Goal: Find specific page/section: Find specific page/section

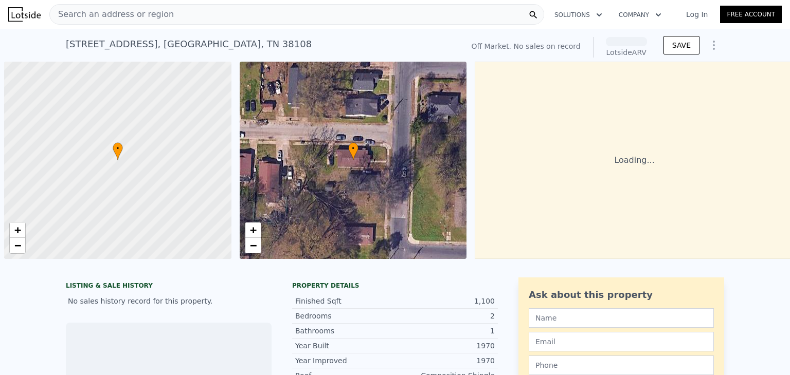
scroll to position [0, 4]
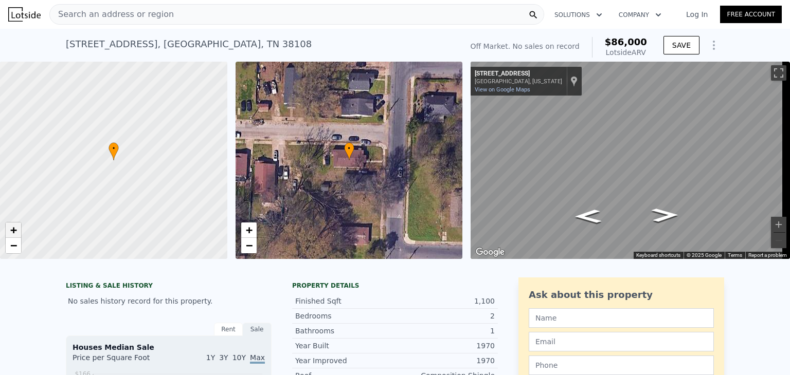
click at [14, 231] on span "+" at bounding box center [13, 230] width 7 height 13
drag, startPoint x: 63, startPoint y: 208, endPoint x: 51, endPoint y: 190, distance: 21.3
click at [51, 190] on div at bounding box center [113, 160] width 273 height 237
click at [587, 216] on icon "Go East, Lyon Ave" at bounding box center [587, 216] width 49 height 20
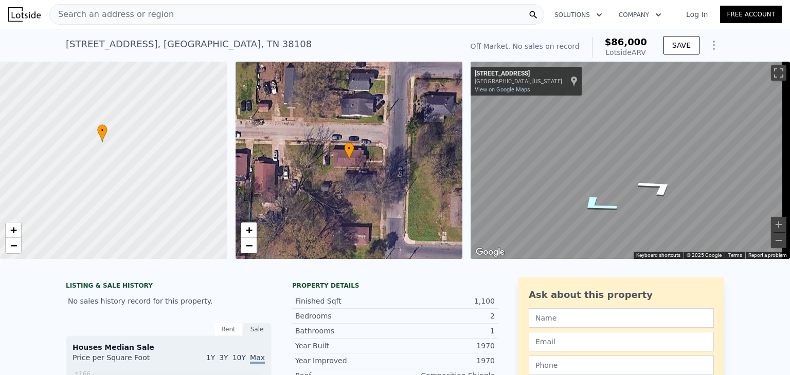
click at [591, 203] on icon "Go East, Boxwood St" at bounding box center [597, 205] width 75 height 28
click at [583, 190] on icon "Go South, Boxwood St" at bounding box center [590, 190] width 62 height 27
click at [372, 169] on div "• + − • + − ← Move left → Move right ↑ Move up ↓ Move down + Zoom in - Zoom out…" at bounding box center [395, 160] width 790 height 197
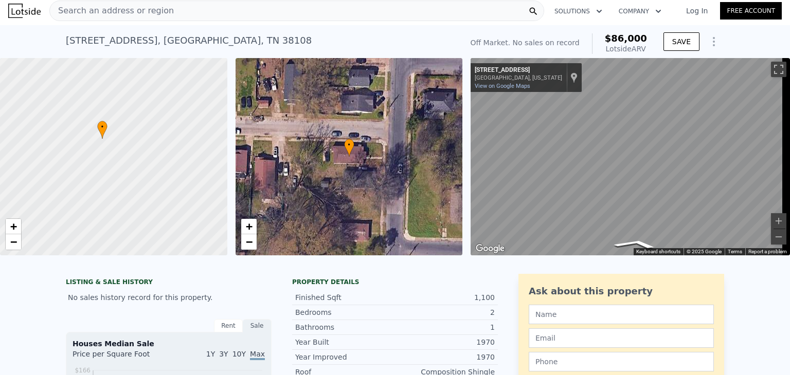
scroll to position [0, 0]
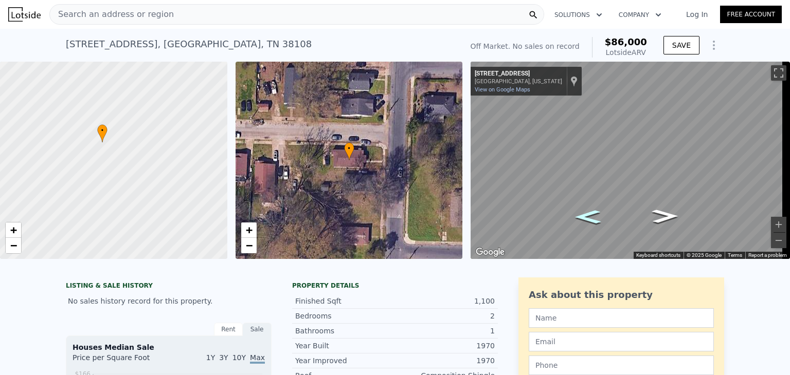
click at [583, 216] on icon "Go East, Lyon Ave" at bounding box center [588, 217] width 48 height 20
click at [583, 216] on icon "Go East, Lyon Ave" at bounding box center [587, 217] width 47 height 20
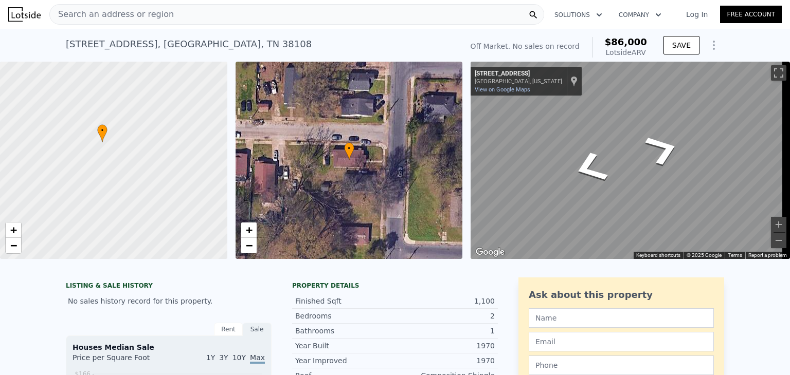
click at [458, 116] on div "• + − • + − ← Move left → Move right ↑ Move up ↓ Move down + Zoom in - Zoom out…" at bounding box center [395, 160] width 790 height 197
click at [661, 182] on icon "Go North, Boxwood St" at bounding box center [661, 181] width 67 height 29
click at [661, 170] on icon "Go West, Lyon Ave" at bounding box center [660, 171] width 70 height 32
click at [662, 172] on icon "Go West, Lyon Ave" at bounding box center [660, 171] width 70 height 32
click at [590, 164] on icon "Go East, Lyon Ave" at bounding box center [590, 165] width 67 height 33
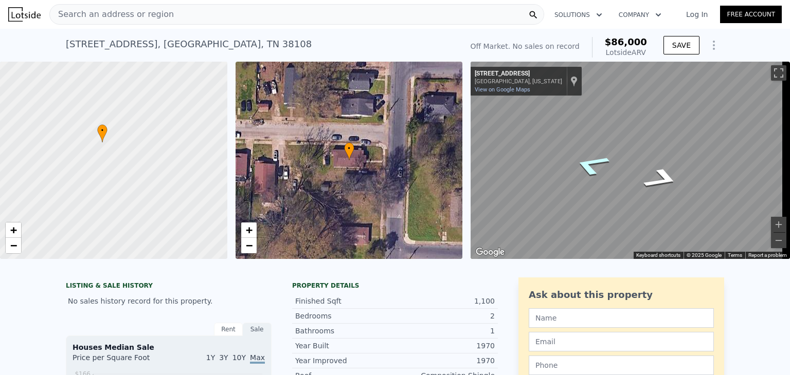
click at [590, 164] on icon "Go East, Lyon Ave" at bounding box center [590, 165] width 67 height 33
click at [590, 164] on icon "Go East, Boxwood St" at bounding box center [590, 166] width 65 height 32
click at [594, 159] on icon "Go South, Boxwood St" at bounding box center [599, 164] width 76 height 32
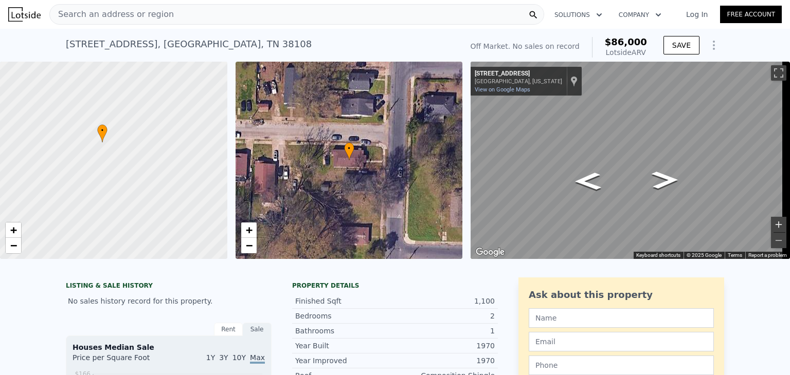
click at [771, 222] on button "Zoom in" at bounding box center [778, 224] width 15 height 15
click at [661, 201] on icon "Go North, Boxwood St" at bounding box center [662, 198] width 65 height 26
click at [665, 218] on icon "Go West, Lyon Ave" at bounding box center [664, 216] width 57 height 22
click at [219, 12] on div "Search an address or region" at bounding box center [296, 14] width 495 height 21
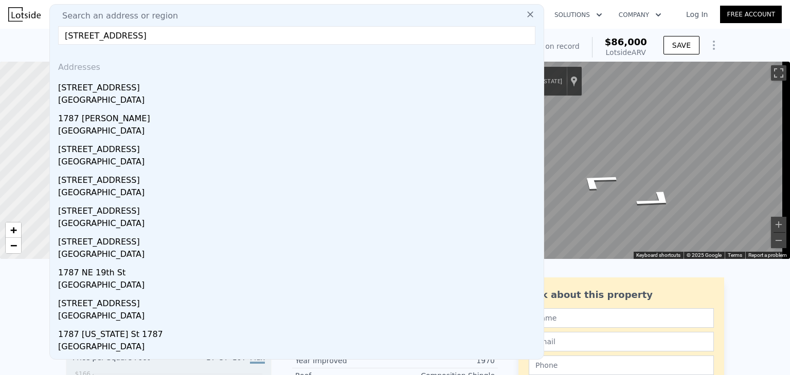
click at [156, 35] on input "[STREET_ADDRESS]" at bounding box center [296, 35] width 477 height 19
drag, startPoint x: 156, startPoint y: 35, endPoint x: 60, endPoint y: 44, distance: 97.0
click at [60, 44] on input "[STREET_ADDRESS]" at bounding box center [296, 35] width 477 height 19
click at [152, 29] on input "[STREET_ADDRESS]" at bounding box center [296, 35] width 477 height 19
type input "[STREET_ADDRESS]"
